Goal: Complete application form: Complete application form

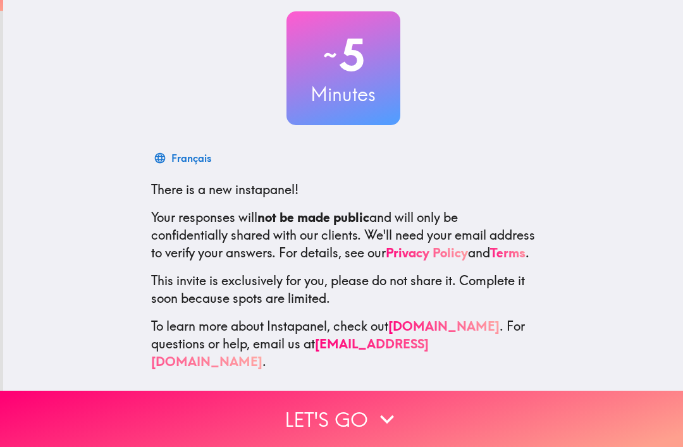
click at [363, 418] on button "Let's go" at bounding box center [341, 419] width 683 height 56
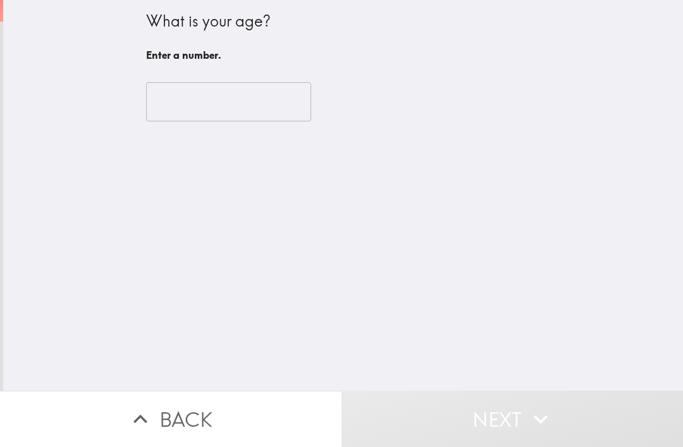
click at [254, 108] on input "number" at bounding box center [228, 101] width 165 height 39
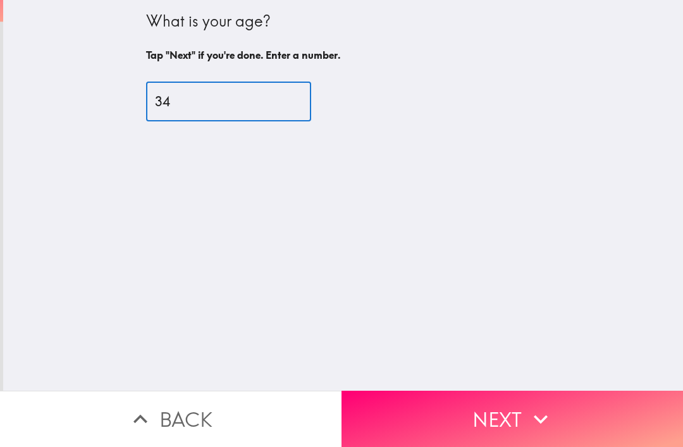
type input "34"
click at [565, 125] on div "What is your age? Tap "Next" if you're done. Enter a number. 34 ​" at bounding box center [343, 195] width 680 height 391
click at [521, 415] on button "Next" at bounding box center [511, 419] width 341 height 56
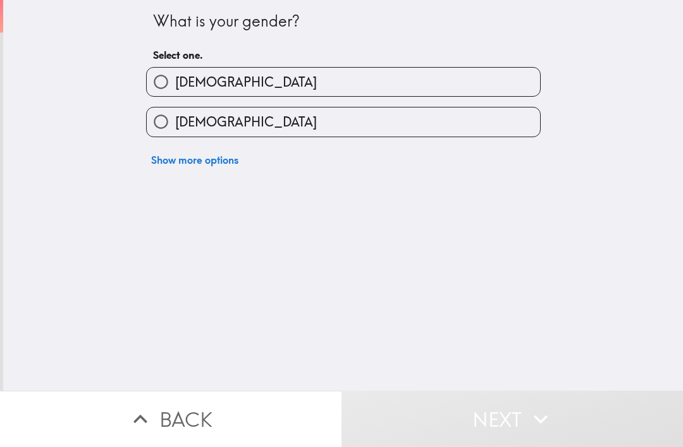
click at [429, 136] on label "[DEMOGRAPHIC_DATA]" at bounding box center [343, 121] width 393 height 28
click at [175, 136] on input "[DEMOGRAPHIC_DATA]" at bounding box center [161, 121] width 28 height 28
radio input "true"
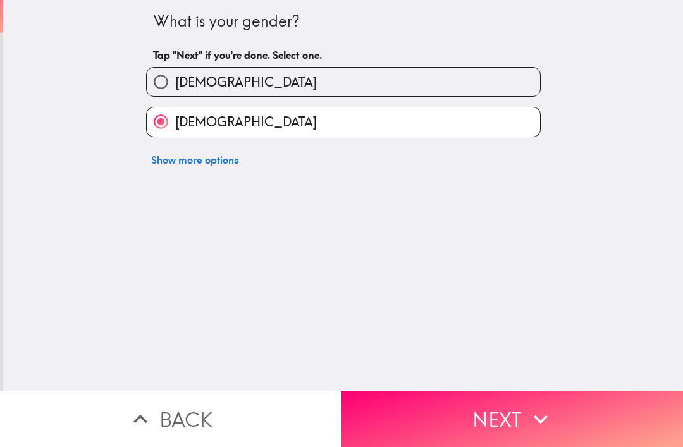
click at [552, 432] on icon "button" at bounding box center [541, 419] width 28 height 28
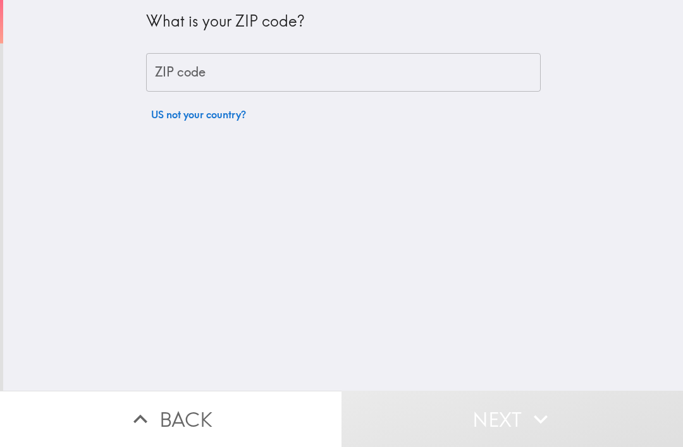
click at [417, 75] on input "ZIP code" at bounding box center [343, 72] width 394 height 39
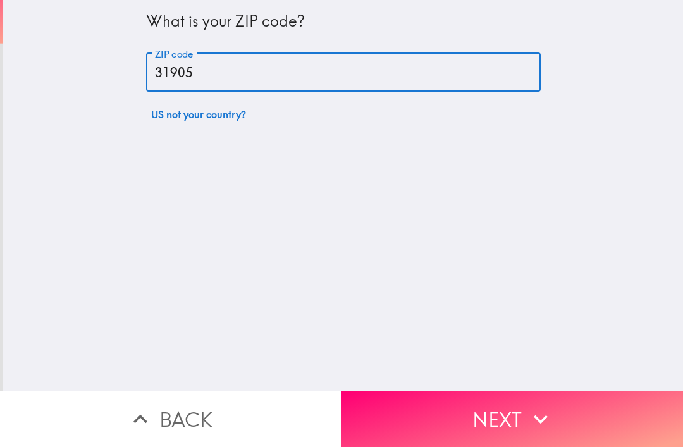
type input "31905"
click at [617, 123] on div "What is your ZIP code? ZIP code 31905 ZIP code US not your country?" at bounding box center [343, 195] width 680 height 391
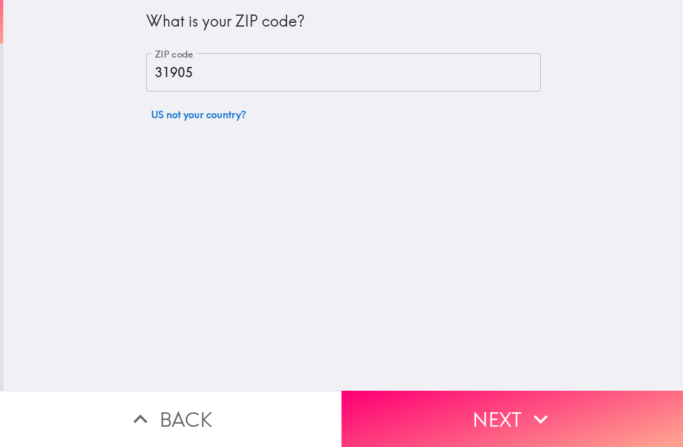
click at [566, 421] on button "Next" at bounding box center [511, 419] width 341 height 56
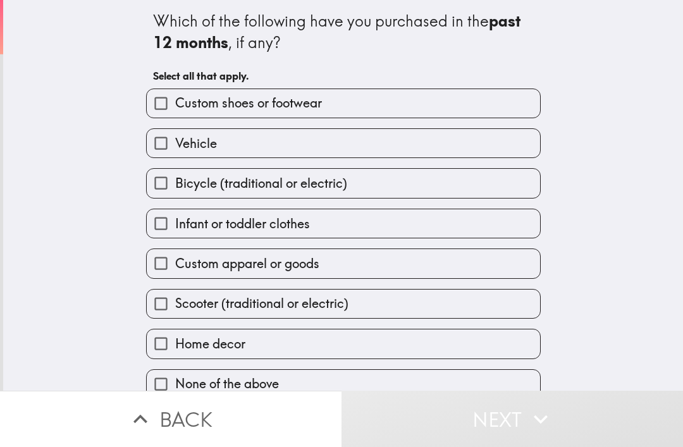
click at [492, 103] on label "Custom shoes or footwear" at bounding box center [343, 103] width 393 height 28
click at [175, 103] on input "Custom shoes or footwear" at bounding box center [161, 103] width 28 height 28
checkbox input "true"
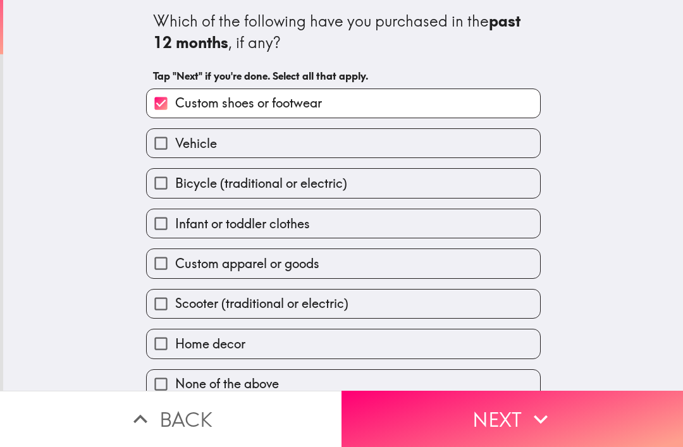
click at [457, 151] on label "Vehicle" at bounding box center [343, 143] width 393 height 28
click at [175, 151] on input "Vehicle" at bounding box center [161, 143] width 28 height 28
checkbox input "true"
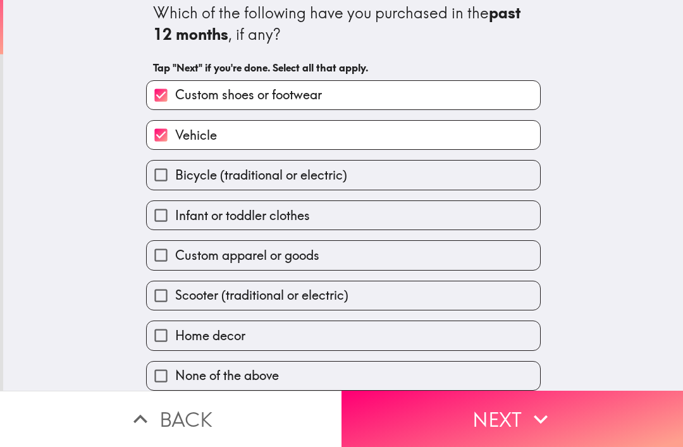
scroll to position [10, 0]
click at [464, 218] on label "Infant or toddler clothes" at bounding box center [343, 215] width 393 height 28
click at [175, 218] on input "Infant or toddler clothes" at bounding box center [161, 215] width 28 height 28
checkbox input "true"
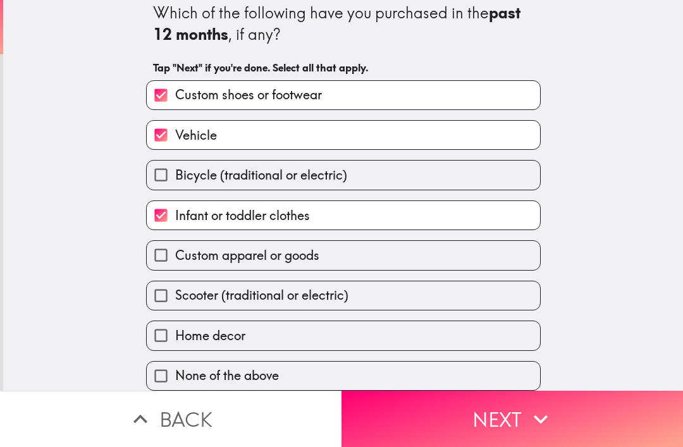
click at [436, 262] on label "Custom apparel or goods" at bounding box center [343, 255] width 393 height 28
click at [175, 262] on input "Custom apparel or goods" at bounding box center [161, 255] width 28 height 28
checkbox input "true"
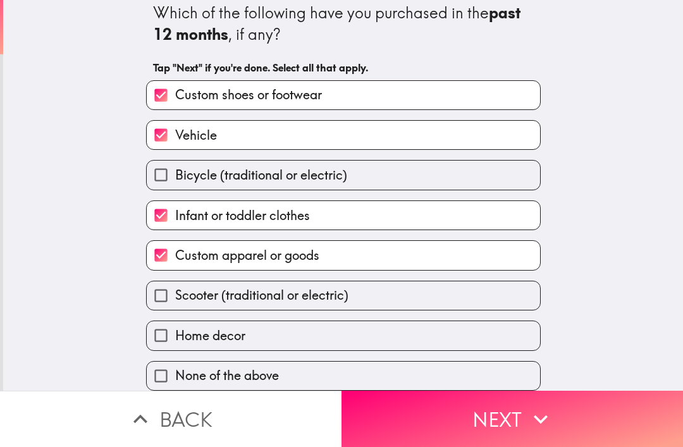
click at [436, 334] on label "Home decor" at bounding box center [343, 335] width 393 height 28
click at [175, 334] on input "Home decor" at bounding box center [161, 335] width 28 height 28
checkbox input "true"
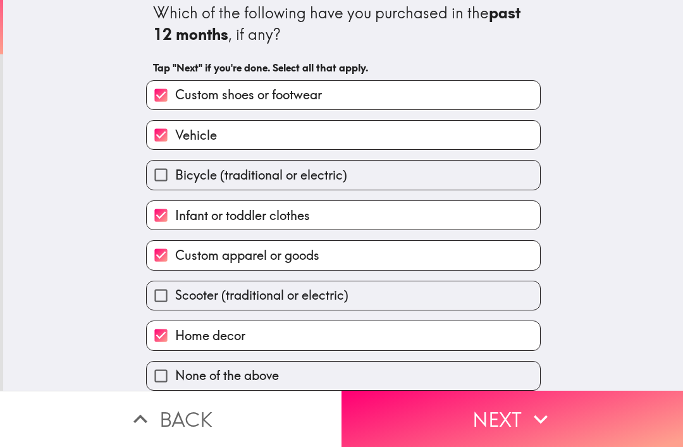
click at [491, 443] on button "Next" at bounding box center [511, 419] width 341 height 56
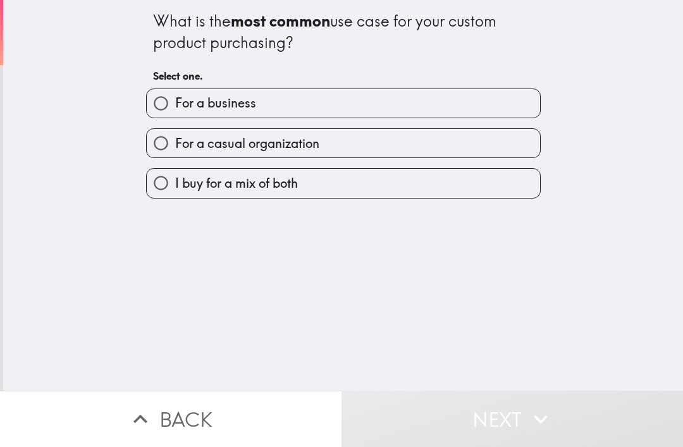
click at [513, 149] on label "For a casual organization" at bounding box center [343, 143] width 393 height 28
click at [175, 149] on input "For a casual organization" at bounding box center [161, 143] width 28 height 28
radio input "true"
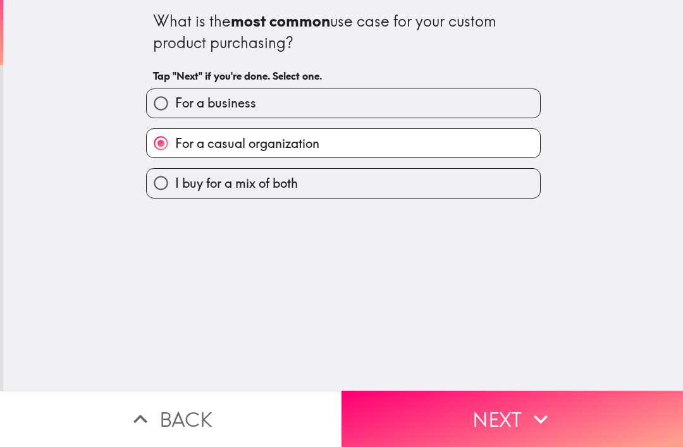
click at [513, 166] on div "I buy for a mix of both" at bounding box center [338, 178] width 405 height 40
click at [508, 181] on label "I buy for a mix of both" at bounding box center [343, 183] width 393 height 28
click at [175, 181] on input "I buy for a mix of both" at bounding box center [161, 183] width 28 height 28
radio input "true"
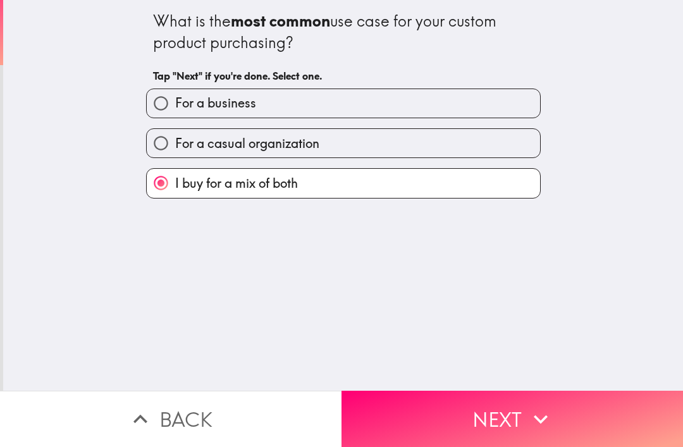
click at [544, 400] on button "Next" at bounding box center [511, 419] width 341 height 56
